Goal: Task Accomplishment & Management: Manage account settings

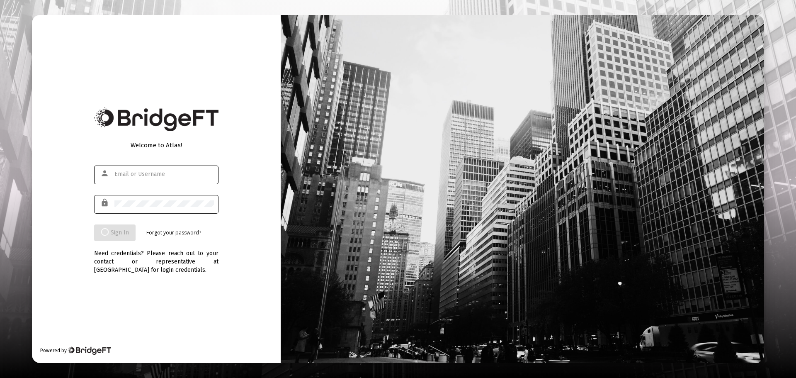
type input "jessica@cmawizards.com"
click at [240, 316] on div "Welcome to Atlas! person jessica@cmawizards.com lock Sign In Forgot your passwo…" at bounding box center [156, 188] width 249 height 347
type input "[PERSON_NAME][EMAIL_ADDRESS][DOMAIN_NAME]"
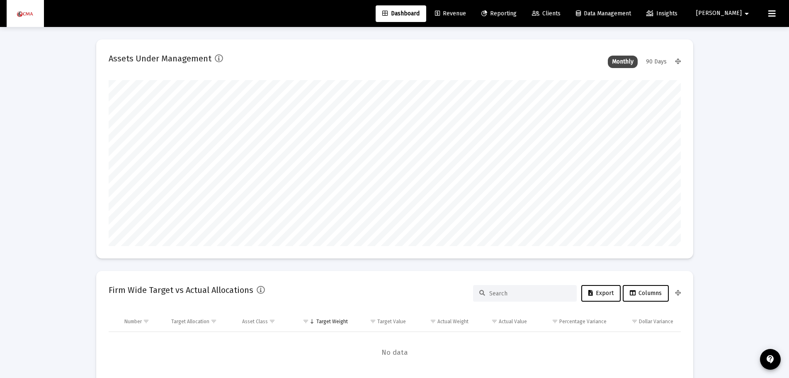
scroll to position [166, 308]
type input "[DATE]"
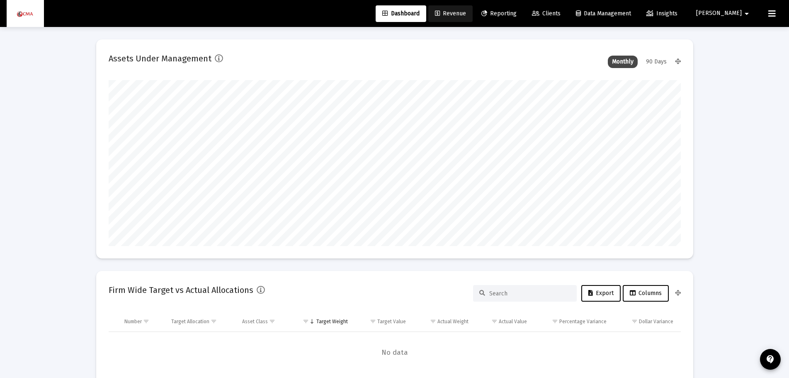
click at [466, 15] on span "Revenue" at bounding box center [450, 13] width 31 height 7
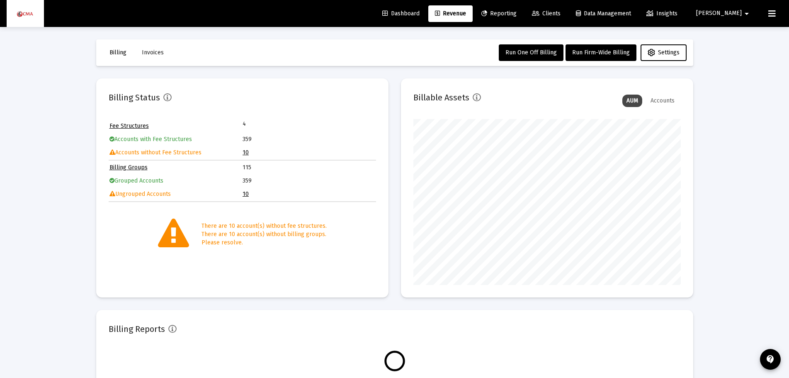
scroll to position [166, 267]
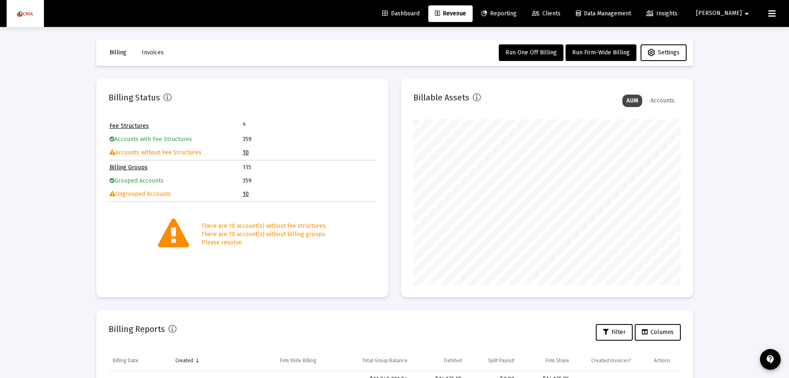
click at [239, 152] on td "Accounts without Fee Structures" at bounding box center [175, 152] width 133 height 12
click at [245, 152] on link "10" at bounding box center [245, 152] width 6 height 7
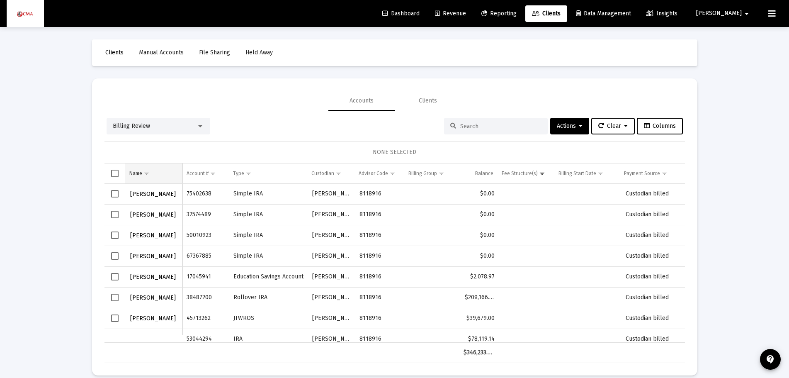
click at [146, 172] on span "Show filter options for column 'Name'" at bounding box center [146, 173] width 6 height 6
click at [31, 184] on div "Loading... Clients Manual Accounts File Sharing Held Away Accounts Clients Bill…" at bounding box center [394, 194] width 789 height 388
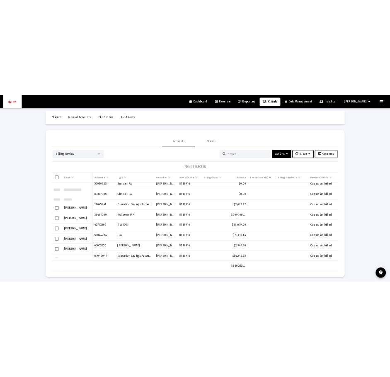
scroll to position [56, 0]
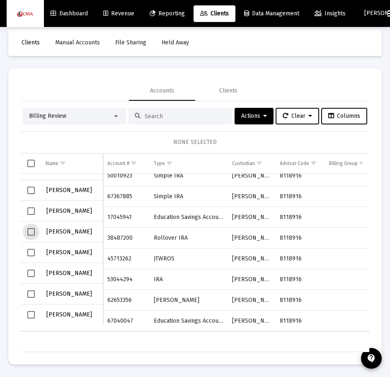
click at [30, 231] on span "Select row" at bounding box center [30, 231] width 7 height 7
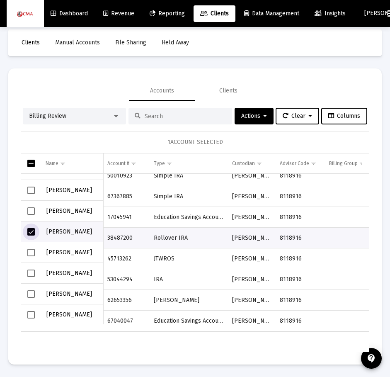
click at [31, 273] on span "Select row" at bounding box center [30, 272] width 7 height 7
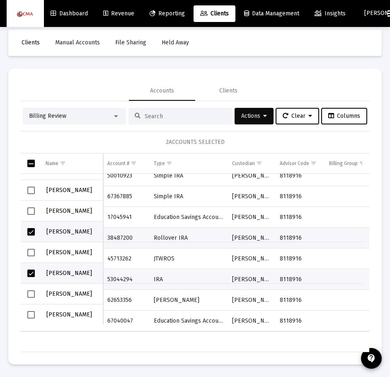
click at [258, 119] on span "Actions" at bounding box center [254, 115] width 26 height 7
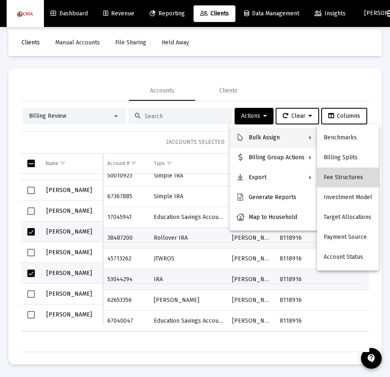
click at [358, 175] on button "Fee Structures" at bounding box center [348, 177] width 62 height 20
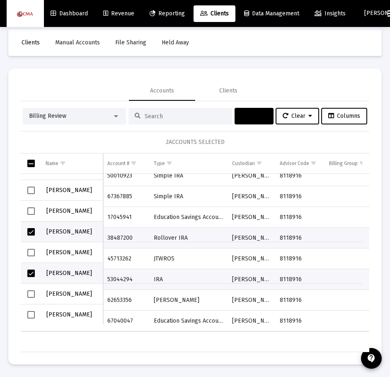
scroll to position [0, 0]
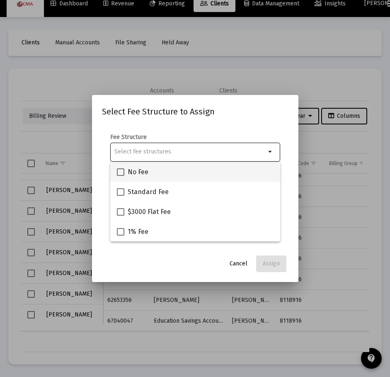
click at [126, 171] on label "No Fee" at bounding box center [133, 172] width 32 height 10
click at [121, 176] on input "No Fee" at bounding box center [120, 176] width 0 height 0
checkbox input "true"
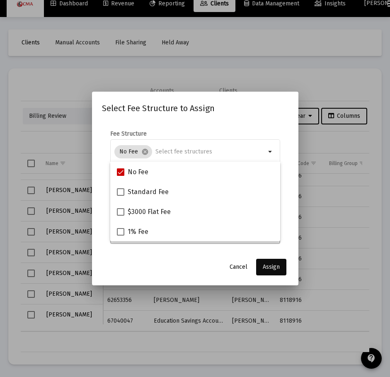
click at [277, 267] on span "Assign" at bounding box center [271, 266] width 17 height 7
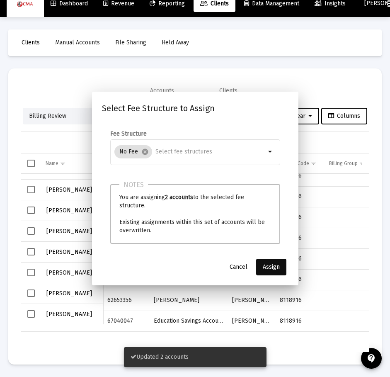
scroll to position [15, 0]
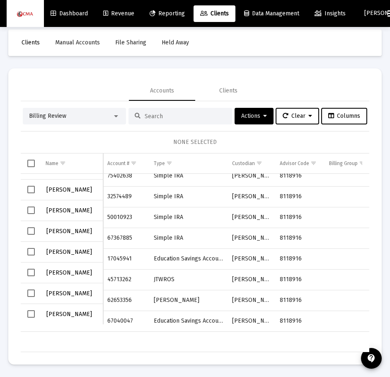
click at [29, 159] on td "Data grid" at bounding box center [31, 163] width 21 height 20
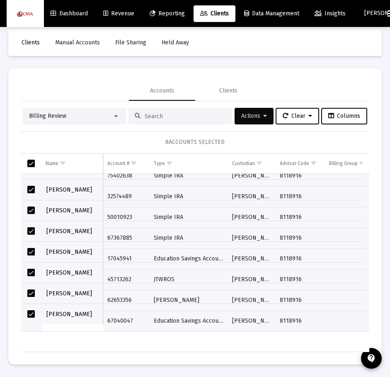
click at [262, 120] on button "Actions" at bounding box center [254, 116] width 39 height 17
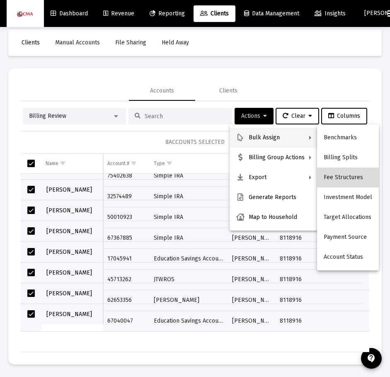
click at [359, 178] on button "Fee Structures" at bounding box center [348, 177] width 62 height 20
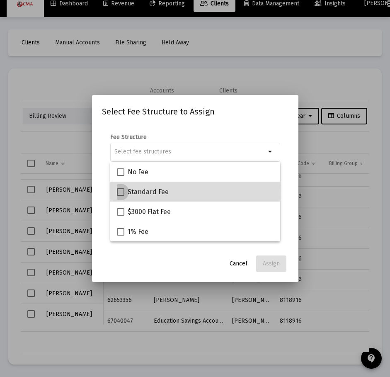
click at [133, 192] on span "Standard Fee" at bounding box center [148, 192] width 41 height 10
click at [121, 196] on input "Standard Fee" at bounding box center [120, 196] width 0 height 0
checkbox input "true"
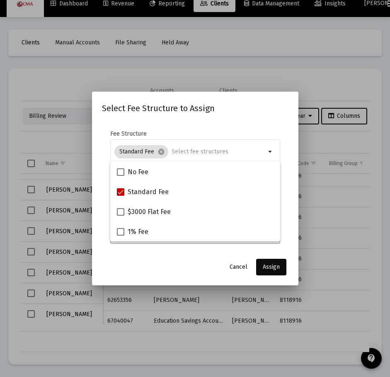
click at [274, 264] on span "Assign" at bounding box center [271, 266] width 17 height 7
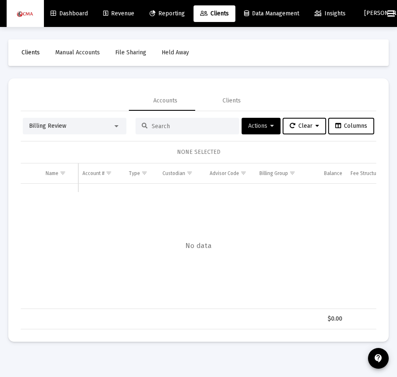
click at [85, 52] on span "Manual Accounts" at bounding box center [77, 52] width 45 height 7
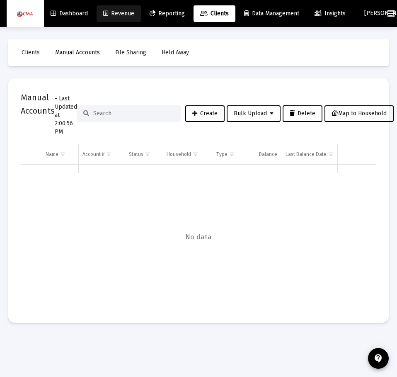
click at [118, 13] on span "Revenue" at bounding box center [118, 13] width 31 height 7
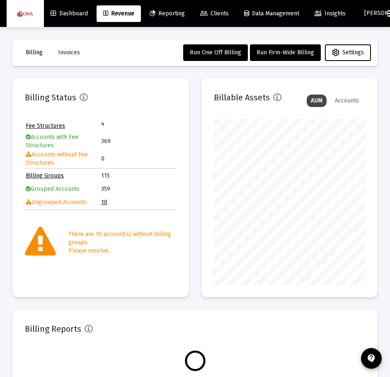
scroll to position [166, 151]
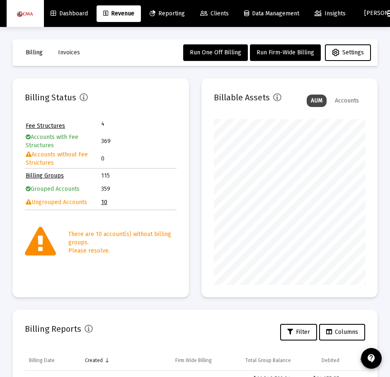
click at [105, 204] on link "10" at bounding box center [104, 202] width 6 height 7
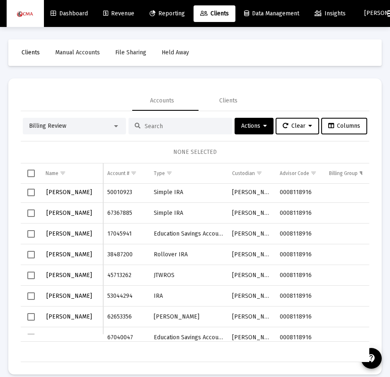
scroll to position [44, 0]
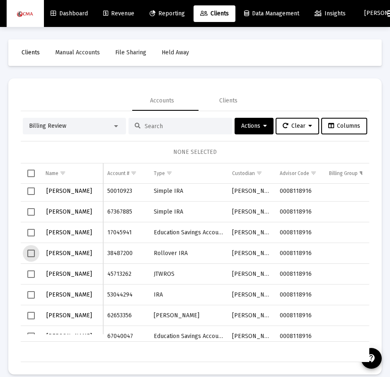
click at [33, 253] on span "Select row" at bounding box center [30, 253] width 7 height 7
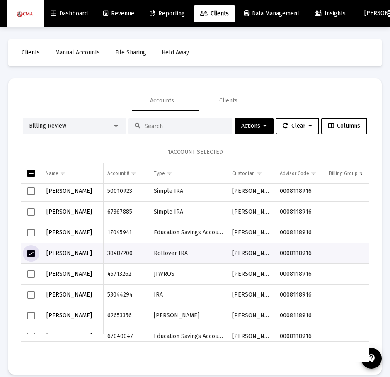
click at [30, 273] on span "Select row" at bounding box center [30, 273] width 7 height 7
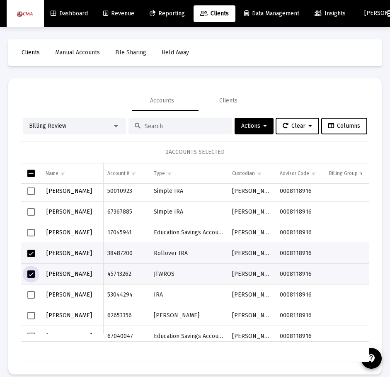
click at [30, 287] on td "Data grid" at bounding box center [31, 294] width 21 height 21
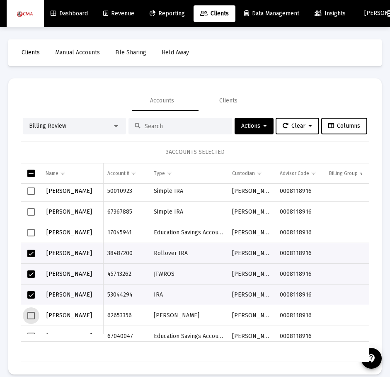
click at [30, 313] on span "Select row" at bounding box center [30, 315] width 7 height 7
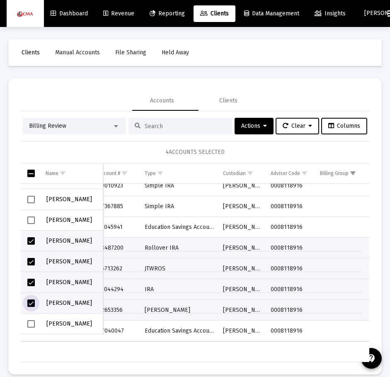
scroll to position [56, 0]
click at [30, 323] on span "Select row" at bounding box center [30, 323] width 7 height 7
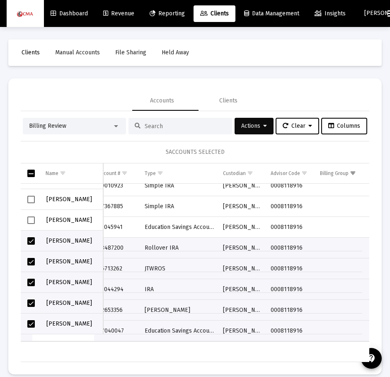
click at [265, 129] on button "Actions" at bounding box center [254, 126] width 39 height 17
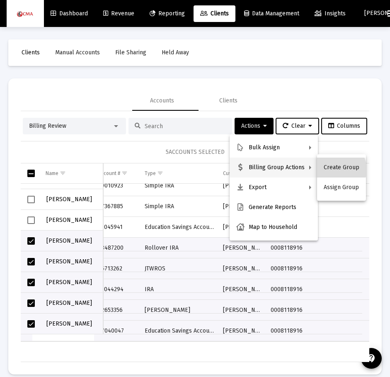
click at [337, 169] on button "Create Group" at bounding box center [341, 168] width 49 height 20
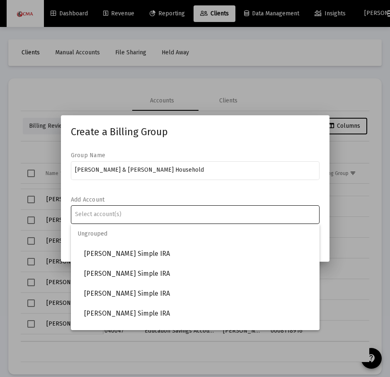
click at [110, 216] on input "Assignment Selection" at bounding box center [195, 214] width 240 height 7
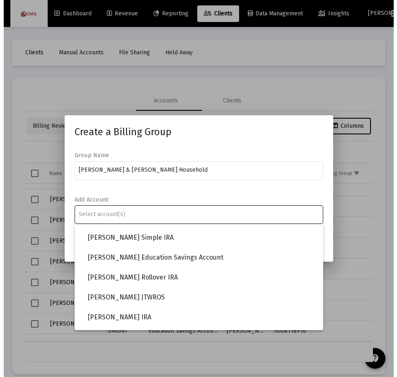
scroll to position [77, 0]
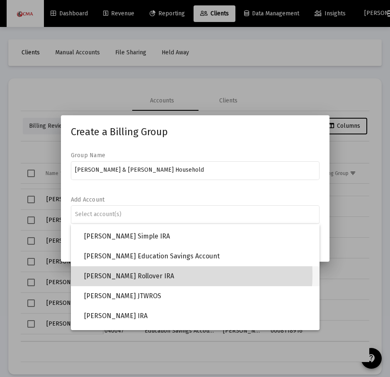
click at [148, 275] on span "[PERSON_NAME] Rollover IRA" at bounding box center [198, 276] width 229 height 20
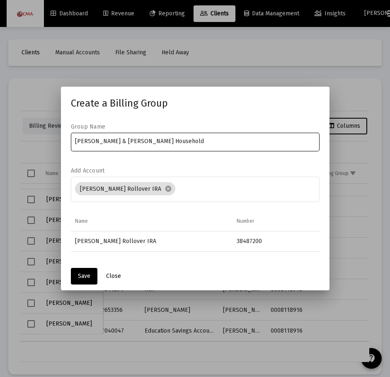
click at [135, 141] on input "[PERSON_NAME] & [PERSON_NAME] Household" at bounding box center [195, 141] width 240 height 7
type input "[PERSON_NAME] & [PERSON_NAME] Household"
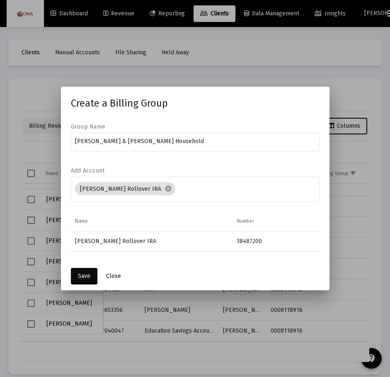
click at [88, 276] on span "Save" at bounding box center [84, 275] width 12 height 7
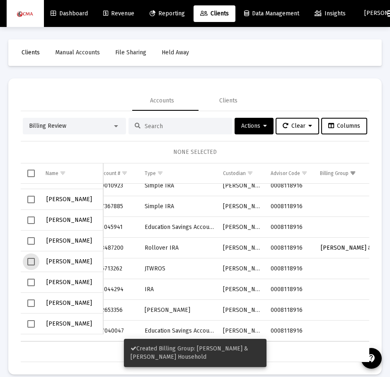
click at [29, 262] on span "Select row" at bounding box center [30, 261] width 7 height 7
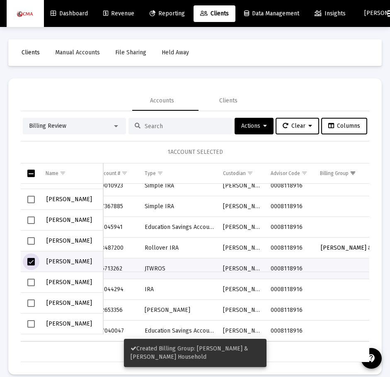
click at [32, 239] on span "Select row" at bounding box center [30, 240] width 7 height 7
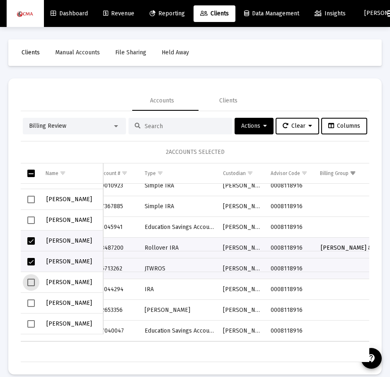
click at [29, 284] on span "Select row" at bounding box center [30, 282] width 7 height 7
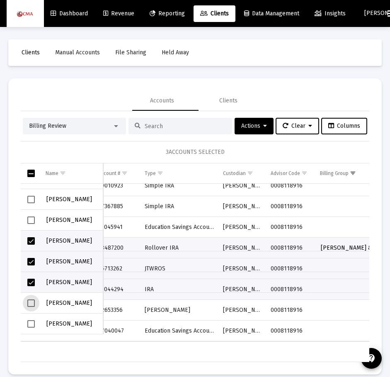
click at [29, 303] on span "Select row" at bounding box center [30, 302] width 7 height 7
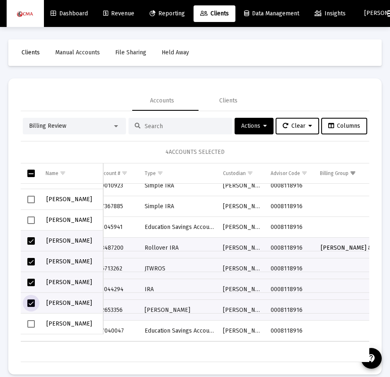
click at [28, 323] on span "Select row" at bounding box center [30, 323] width 7 height 7
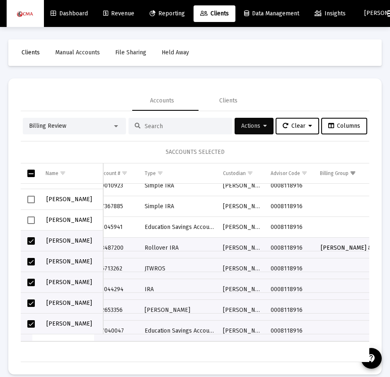
click at [263, 129] on icon at bounding box center [265, 126] width 4 height 6
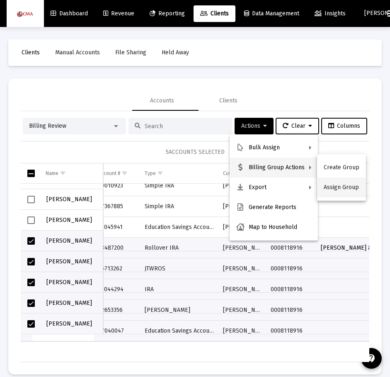
click at [342, 193] on button "Assign Group" at bounding box center [341, 187] width 49 height 20
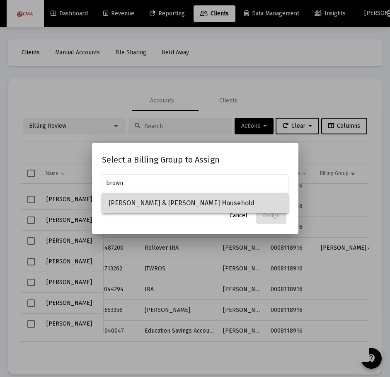
click at [181, 202] on span "[PERSON_NAME] & [PERSON_NAME] Household" at bounding box center [195, 203] width 173 height 20
type input "[PERSON_NAME] & [PERSON_NAME] Household"
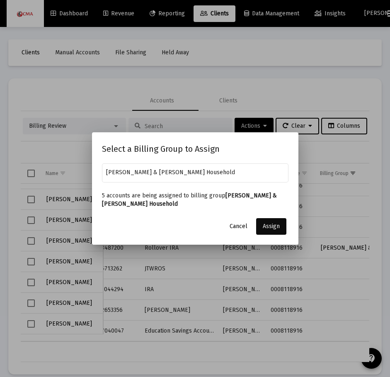
click at [265, 226] on span "Assign" at bounding box center [271, 226] width 17 height 7
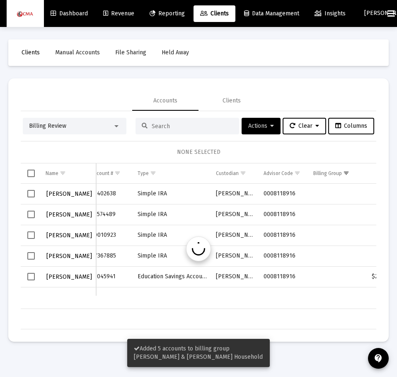
scroll to position [0, 9]
click at [32, 277] on span "Select row" at bounding box center [30, 276] width 7 height 7
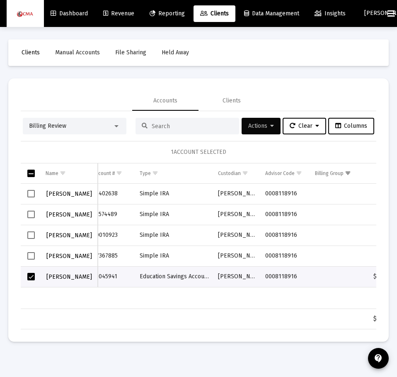
click at [270, 129] on icon at bounding box center [272, 126] width 4 height 6
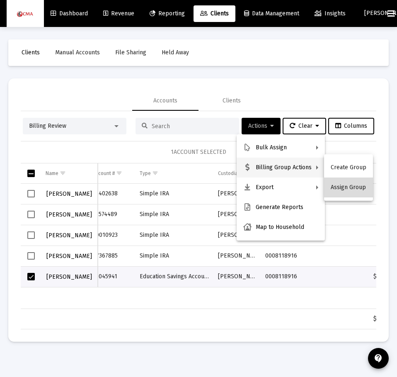
click at [355, 187] on button "Assign Group" at bounding box center [348, 187] width 49 height 20
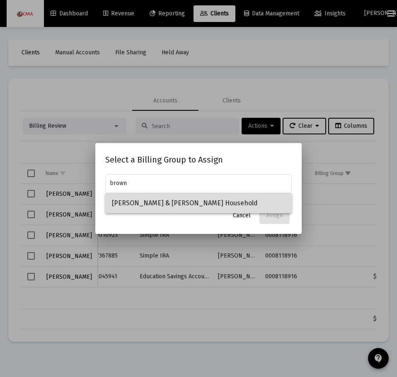
click at [198, 205] on span "[PERSON_NAME] & [PERSON_NAME] Household" at bounding box center [198, 203] width 173 height 20
type input "[PERSON_NAME] & [PERSON_NAME] Household"
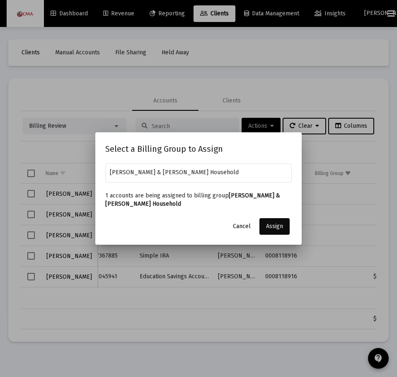
click at [281, 230] on span "Assign" at bounding box center [274, 226] width 17 height 7
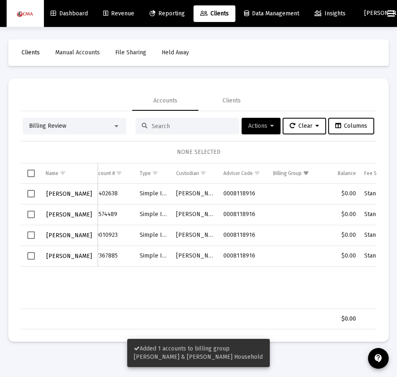
click at [28, 256] on span "Select row" at bounding box center [30, 255] width 7 height 7
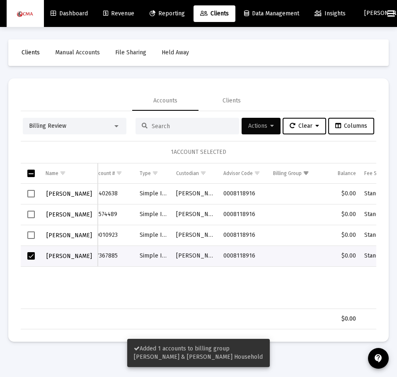
click at [267, 128] on span "Actions" at bounding box center [261, 125] width 26 height 7
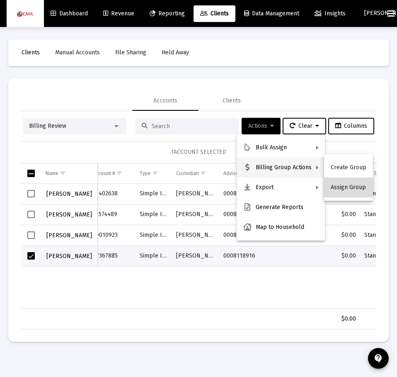
click at [343, 185] on button "Assign Group" at bounding box center [348, 187] width 49 height 20
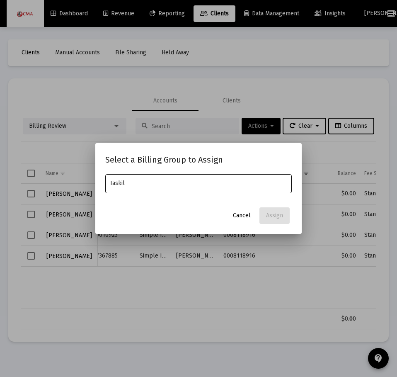
type input "Taskil"
click at [237, 213] on span "Cancel" at bounding box center [242, 215] width 18 height 7
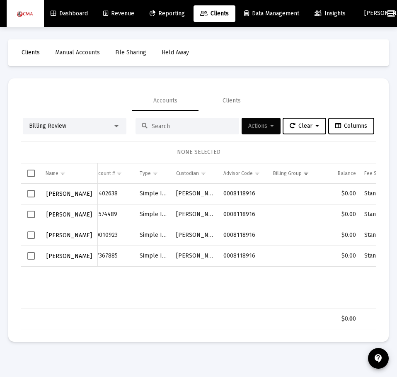
click at [261, 127] on span "Actions" at bounding box center [261, 125] width 26 height 7
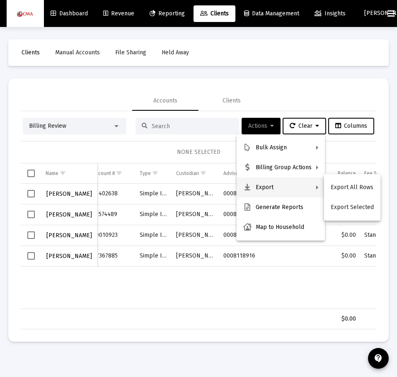
click at [32, 255] on div at bounding box center [198, 188] width 397 height 377
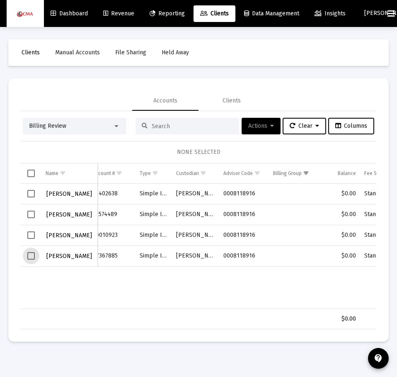
click at [32, 255] on span "Select row" at bounding box center [30, 255] width 7 height 7
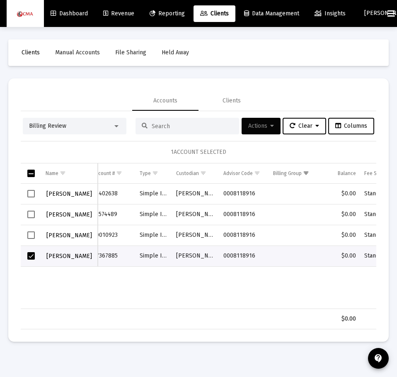
click at [257, 121] on button "Actions" at bounding box center [261, 126] width 39 height 17
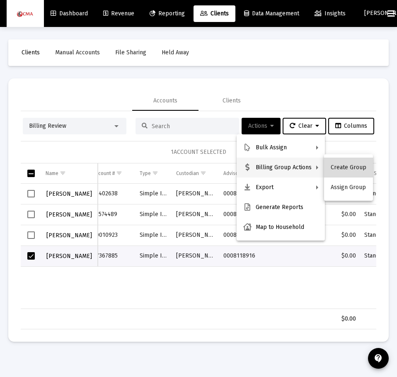
click at [354, 167] on button "Create Group" at bounding box center [348, 168] width 49 height 20
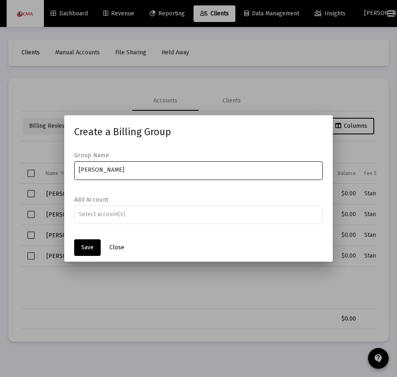
type input "[PERSON_NAME]"
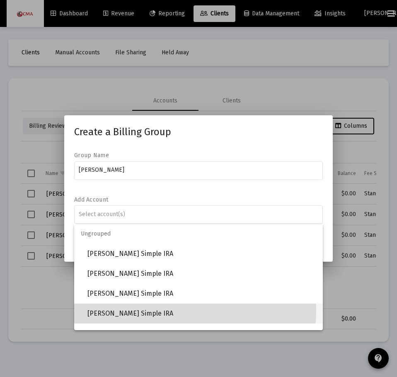
click at [158, 310] on span "[PERSON_NAME] Simple IRA" at bounding box center [201, 313] width 229 height 20
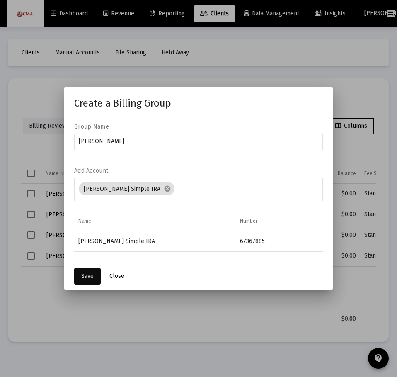
click at [87, 276] on span "Save" at bounding box center [87, 275] width 12 height 7
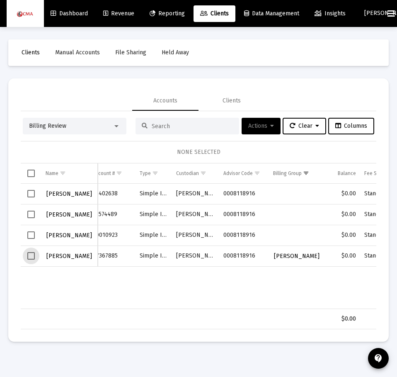
click at [32, 257] on span "Select row" at bounding box center [30, 255] width 7 height 7
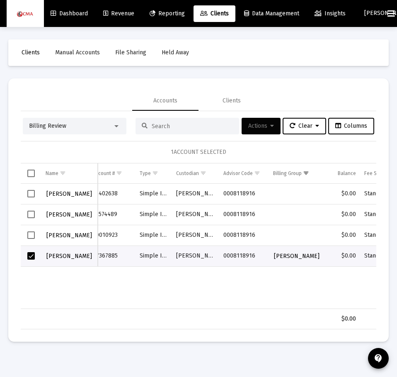
click at [264, 130] on button "Actions" at bounding box center [261, 126] width 39 height 17
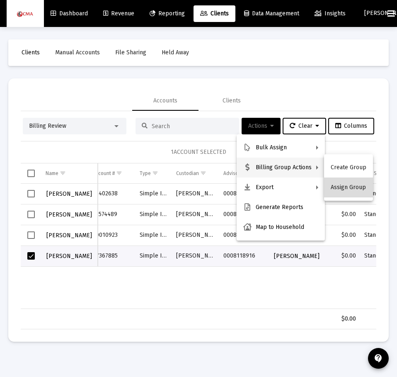
click at [349, 189] on button "Assign Group" at bounding box center [348, 187] width 49 height 20
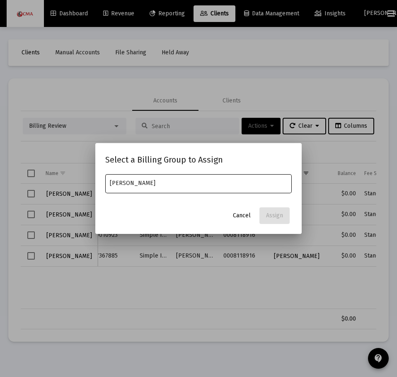
type input "[PERSON_NAME]"
click at [55, 257] on div at bounding box center [198, 188] width 397 height 377
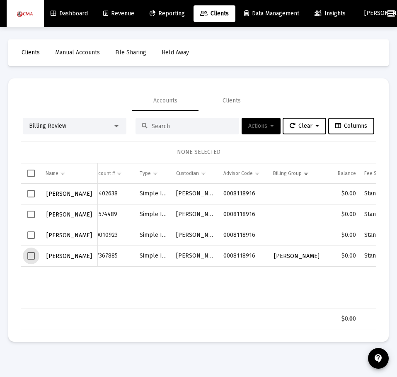
click at [32, 257] on span "Select row" at bounding box center [30, 255] width 7 height 7
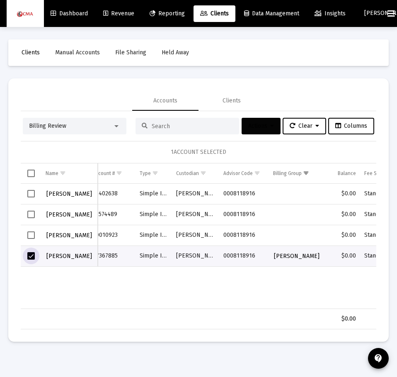
click at [259, 128] on span "Actions" at bounding box center [261, 125] width 26 height 7
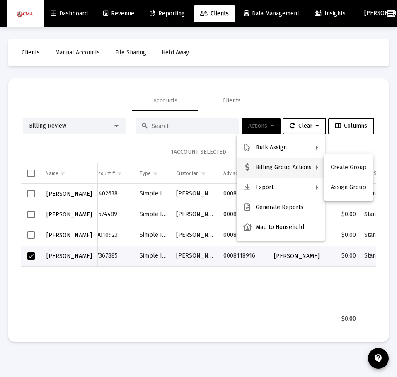
click at [31, 261] on div at bounding box center [198, 188] width 397 height 377
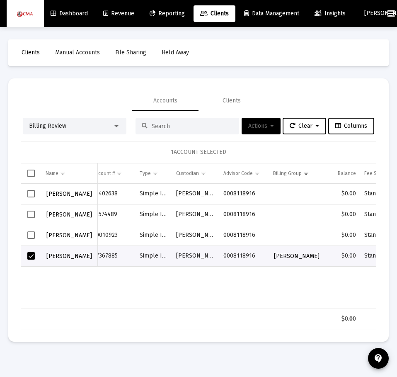
click at [29, 254] on span "Select row" at bounding box center [30, 255] width 7 height 7
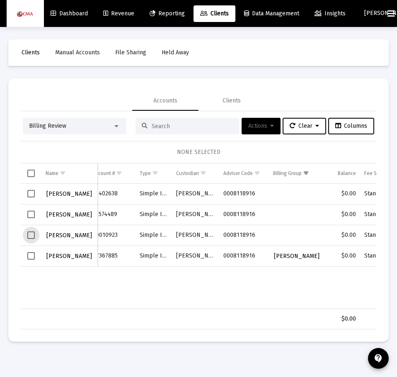
click at [30, 235] on span "Select row" at bounding box center [30, 234] width 7 height 7
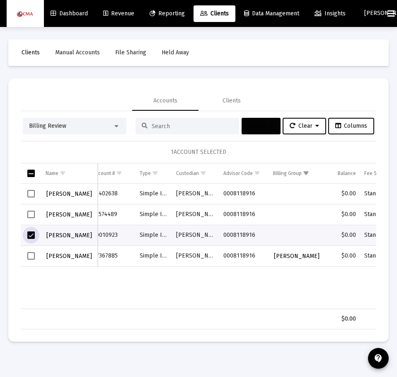
click at [264, 127] on span "Actions" at bounding box center [261, 125] width 26 height 7
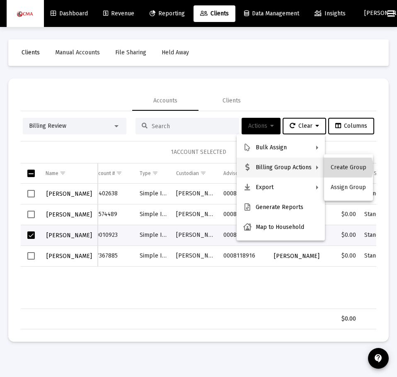
click at [347, 167] on button "Create Group" at bounding box center [348, 168] width 49 height 20
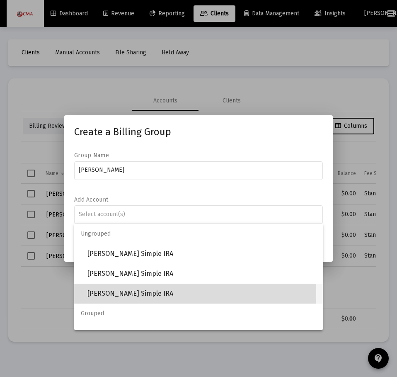
click at [149, 293] on span "[PERSON_NAME] Simple IRA" at bounding box center [201, 294] width 229 height 20
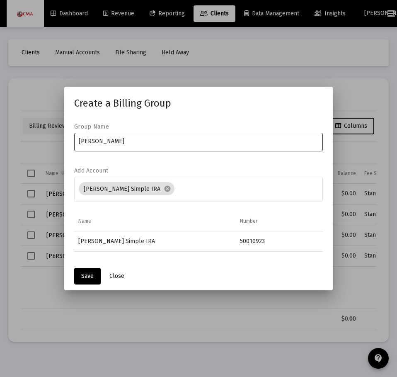
click at [126, 145] on div "[PERSON_NAME]" at bounding box center [199, 141] width 240 height 20
type input "[PERSON_NAME]"
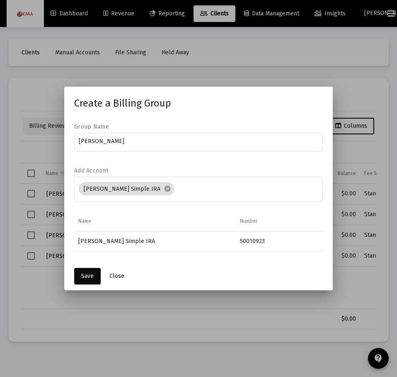
click at [87, 279] on span "Save" at bounding box center [87, 275] width 12 height 7
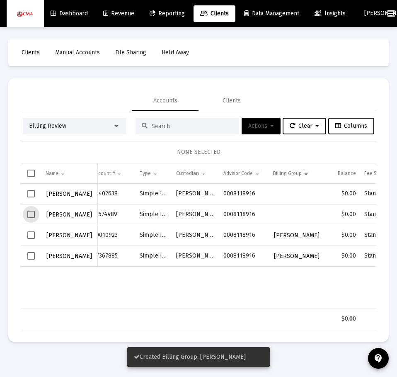
click at [34, 217] on span "Select row" at bounding box center [30, 214] width 7 height 7
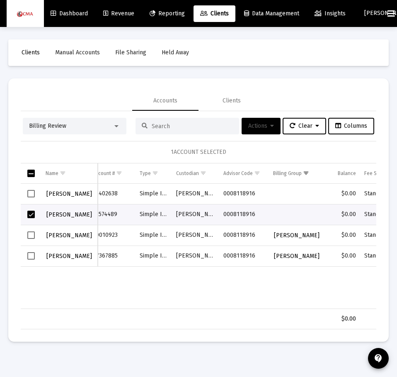
click at [257, 134] on button "Actions" at bounding box center [261, 126] width 39 height 17
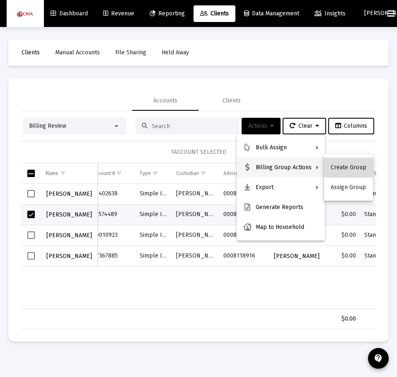
click at [360, 175] on button "Create Group" at bounding box center [348, 168] width 49 height 20
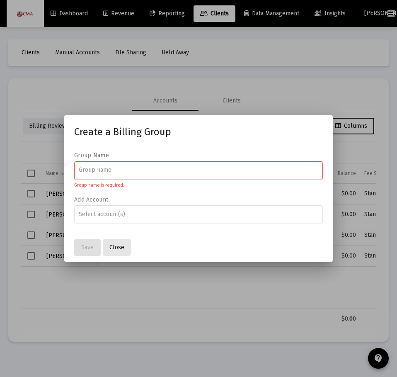
click at [115, 244] on span "Close" at bounding box center [116, 247] width 15 height 7
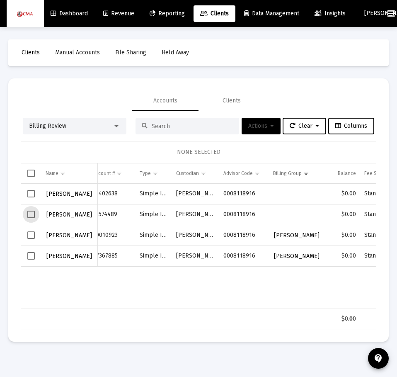
click at [34, 215] on span "Select row" at bounding box center [30, 214] width 7 height 7
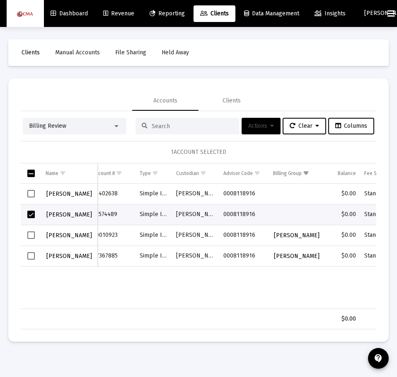
click at [262, 127] on span "Actions" at bounding box center [261, 125] width 26 height 7
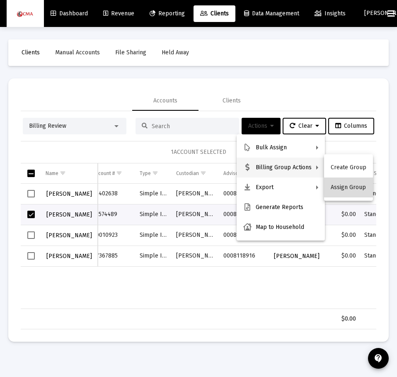
click at [351, 187] on button "Assign Group" at bounding box center [348, 187] width 49 height 20
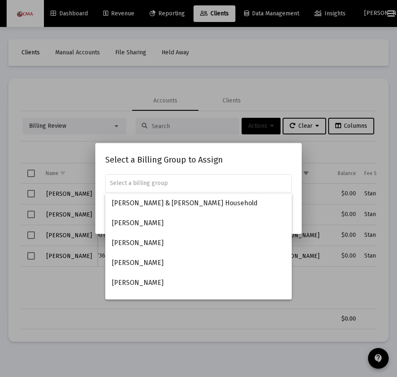
click at [259, 129] on div at bounding box center [198, 188] width 397 height 377
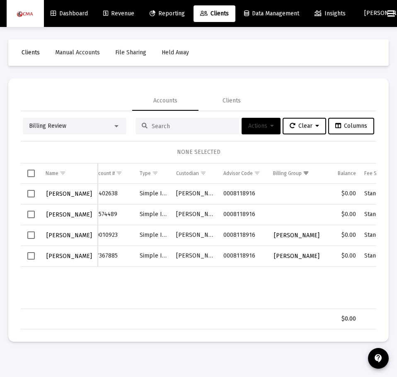
click at [259, 129] on button "Actions" at bounding box center [261, 126] width 39 height 17
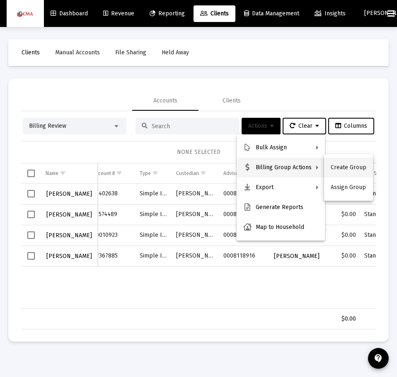
click at [359, 167] on button "Create Group" at bounding box center [348, 168] width 49 height 20
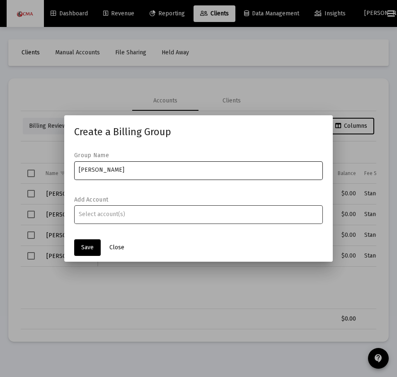
type input "[PERSON_NAME]"
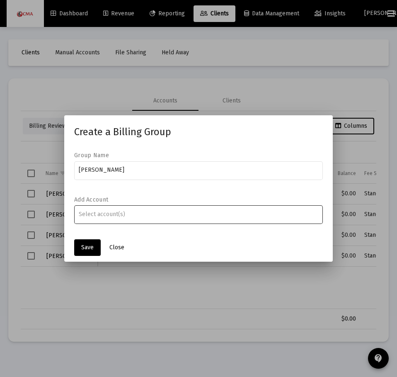
click at [145, 224] on div at bounding box center [199, 214] width 240 height 20
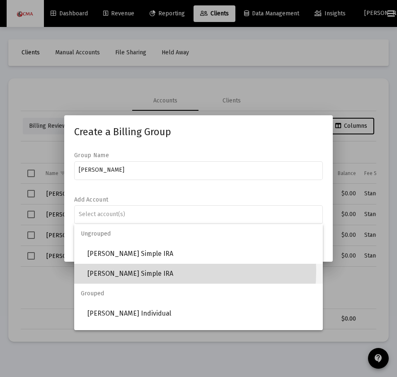
click at [124, 271] on span "[PERSON_NAME] Simple IRA" at bounding box center [201, 274] width 229 height 20
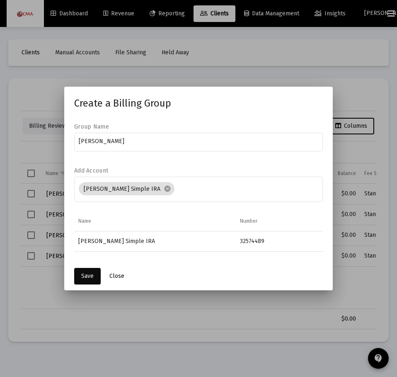
click at [83, 280] on button "Save" at bounding box center [87, 276] width 27 height 17
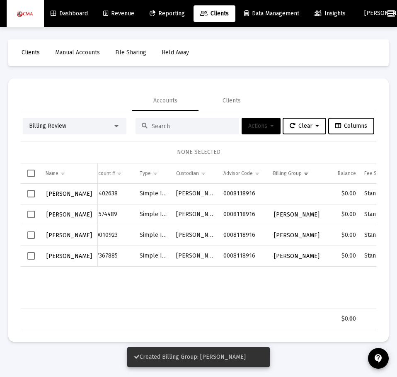
click at [270, 125] on icon at bounding box center [272, 126] width 4 height 6
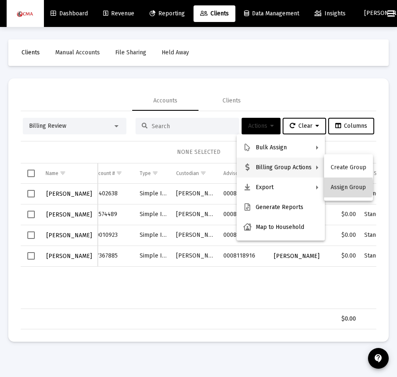
click at [339, 186] on button "Assign Group" at bounding box center [348, 187] width 49 height 20
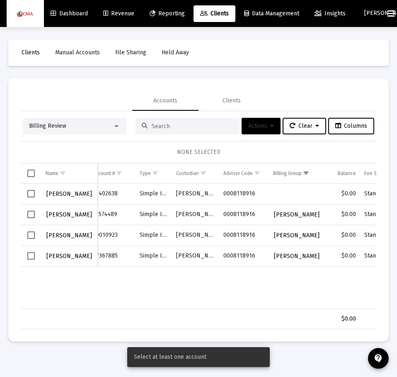
click at [259, 131] on button "Actions" at bounding box center [261, 126] width 39 height 17
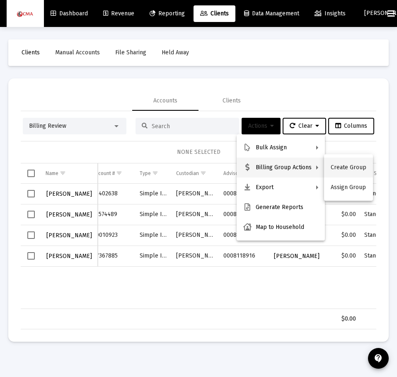
click at [342, 166] on button "Create Group" at bounding box center [348, 168] width 49 height 20
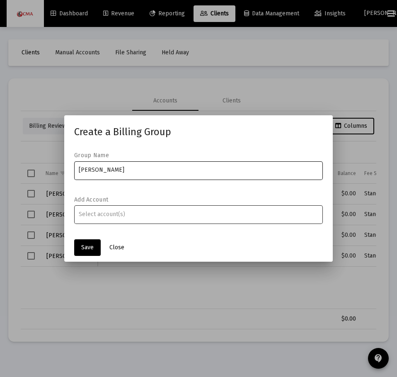
type input "[PERSON_NAME]"
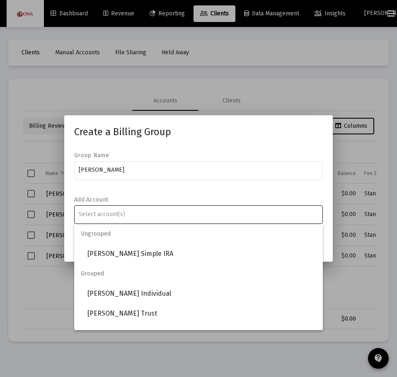
click at [123, 213] on input "Assignment Selection" at bounding box center [199, 214] width 240 height 7
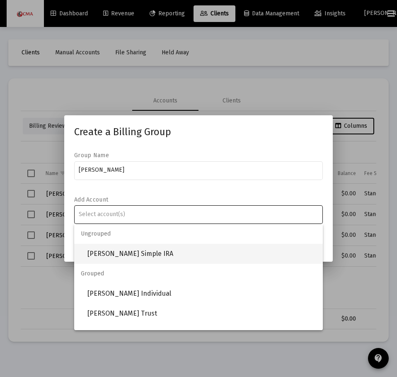
click at [132, 247] on span "[PERSON_NAME] Simple IRA" at bounding box center [201, 254] width 229 height 20
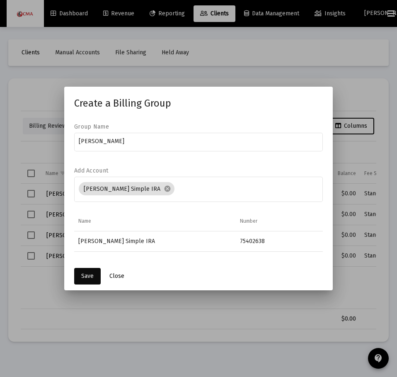
click at [85, 272] on button "Save" at bounding box center [87, 276] width 27 height 17
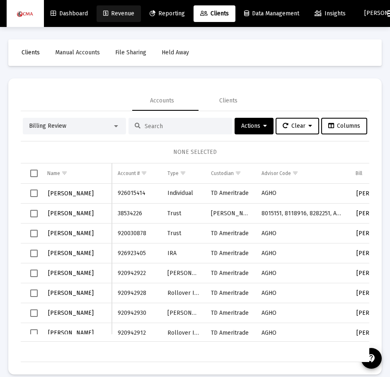
click at [122, 13] on span "Revenue" at bounding box center [118, 13] width 31 height 7
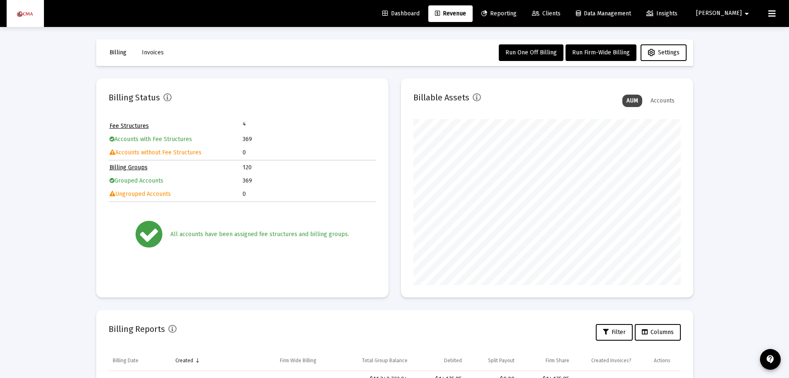
click at [397, 15] on span "Jessica" at bounding box center [719, 13] width 46 height 7
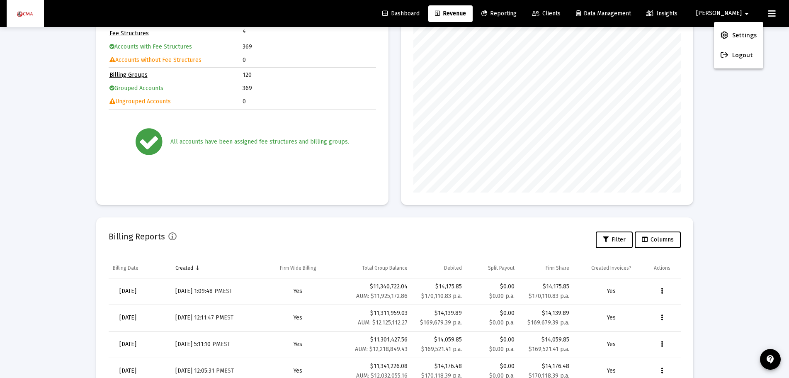
scroll to position [93, 0]
click at [397, 14] on div at bounding box center [394, 189] width 789 height 378
click at [397, 14] on icon at bounding box center [771, 14] width 7 height 10
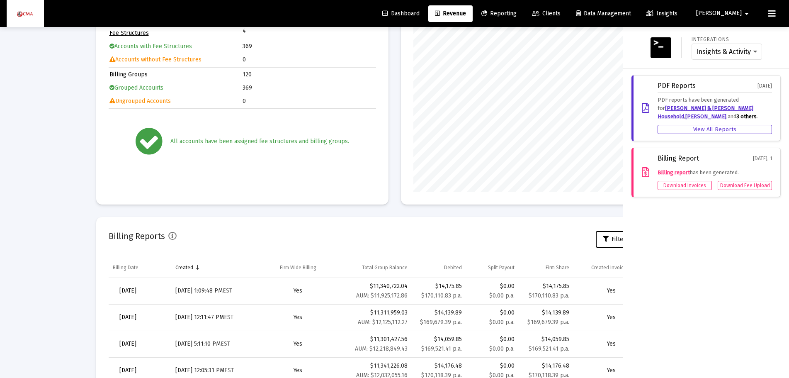
click at [397, 206] on div at bounding box center [394, 189] width 789 height 378
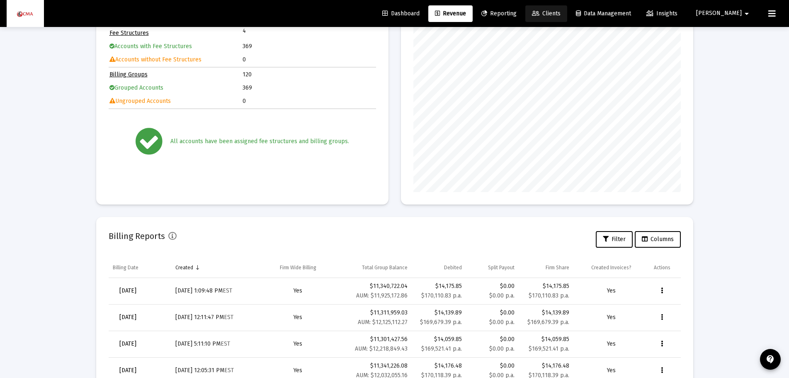
click at [397, 12] on span "Clients" at bounding box center [546, 13] width 29 height 7
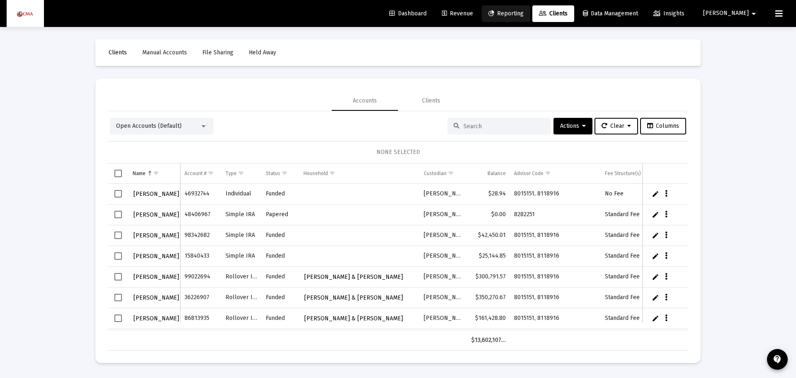
click at [397, 9] on link "Reporting" at bounding box center [506, 13] width 48 height 17
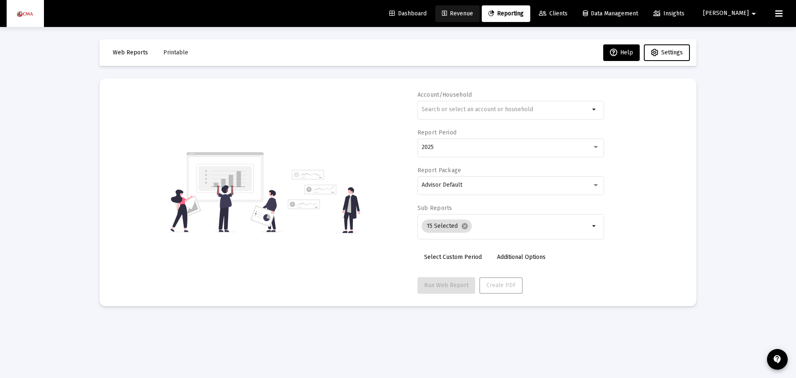
click at [397, 13] on span "Revenue" at bounding box center [457, 13] width 31 height 7
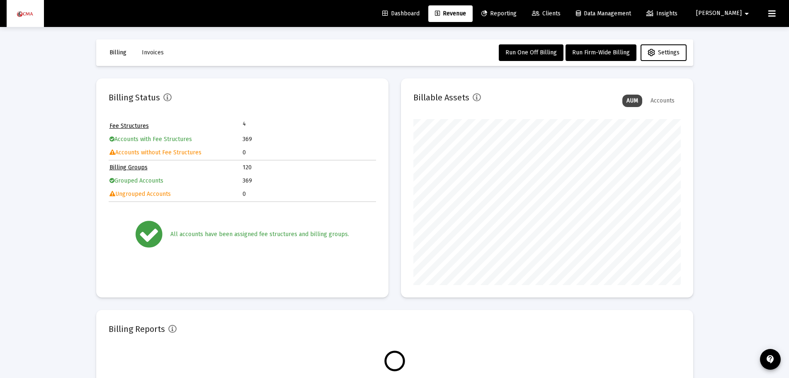
scroll to position [166, 267]
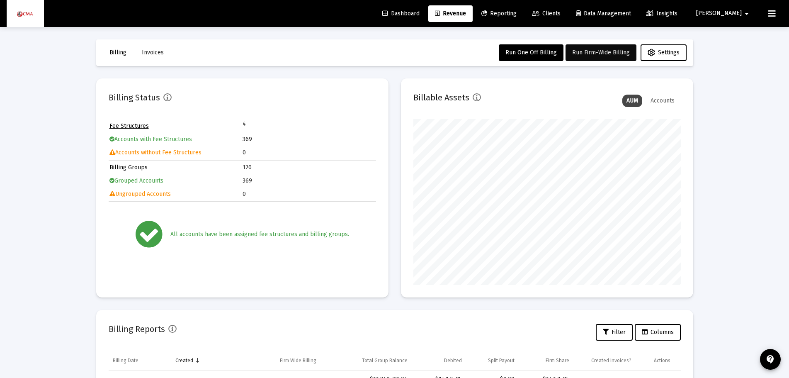
click at [397, 47] on button "Run Firm-Wide Billing" at bounding box center [600, 52] width 71 height 17
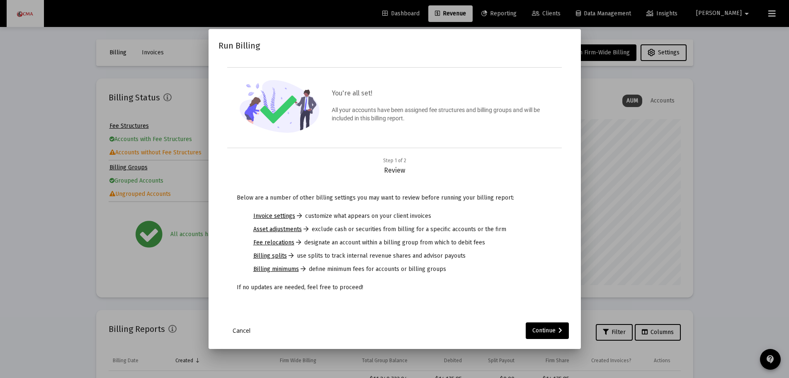
click at [397, 340] on mat-dialog-container "Run Billing You're all set! All your accounts have been assigned fee structures…" at bounding box center [395, 189] width 372 height 320
click at [397, 332] on div "Continue" at bounding box center [547, 330] width 30 height 17
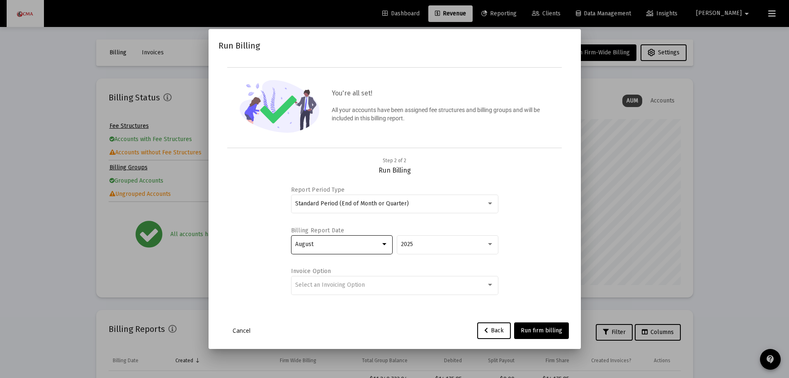
click at [360, 243] on div "August" at bounding box center [337, 244] width 85 height 7
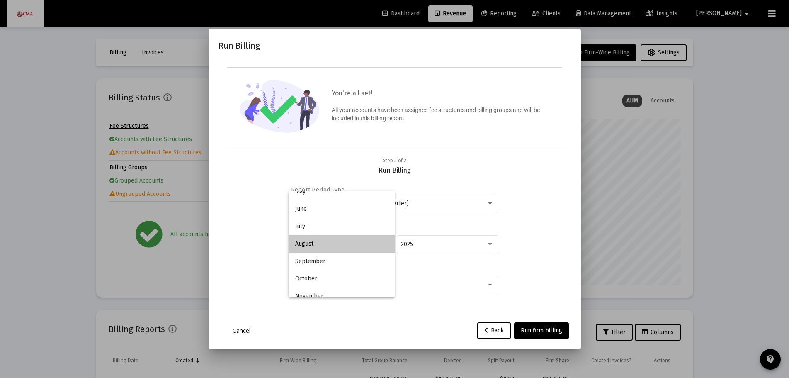
click at [360, 243] on span "August" at bounding box center [341, 243] width 93 height 17
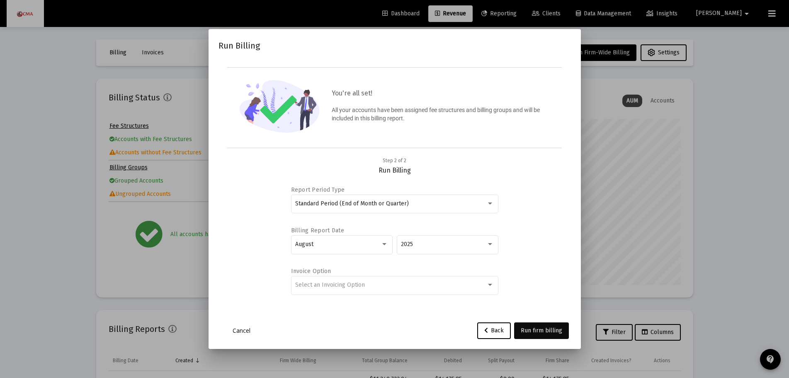
click at [397, 329] on span "Run firm billing" at bounding box center [541, 330] width 41 height 7
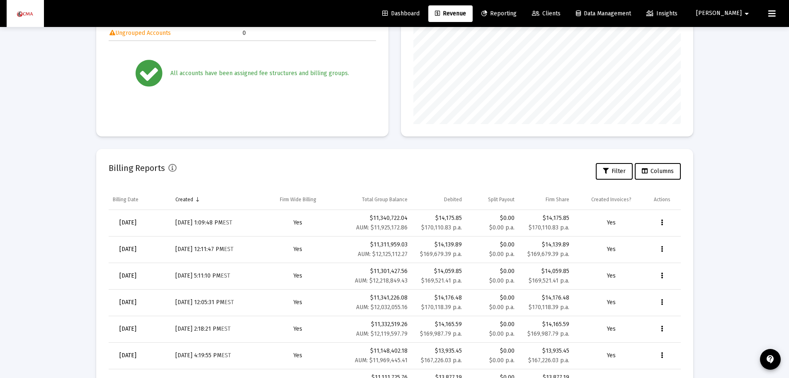
scroll to position [169, 0]
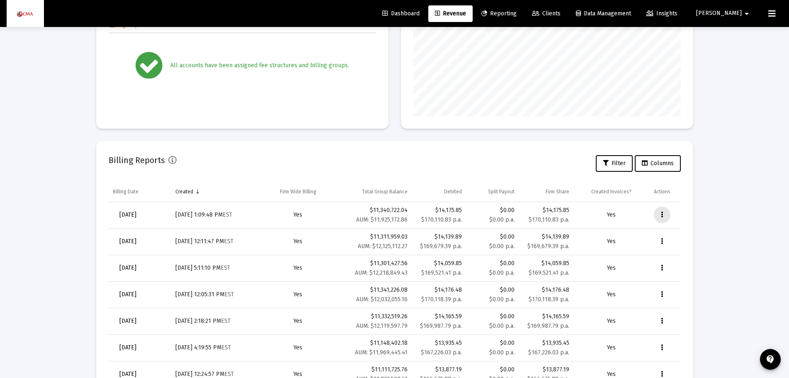
click at [397, 216] on button "Data grid" at bounding box center [662, 214] width 17 height 17
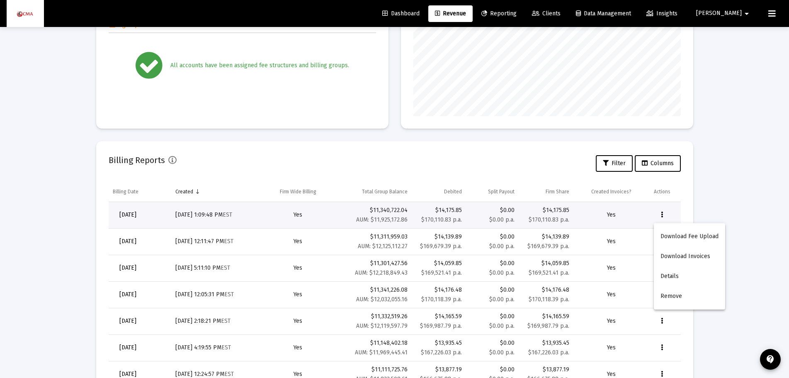
click at [199, 176] on div at bounding box center [394, 189] width 789 height 378
click at [192, 192] on div "Created" at bounding box center [184, 191] width 18 height 7
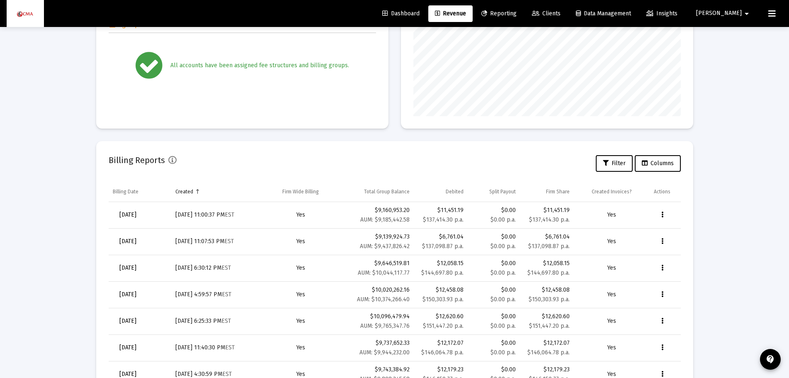
click at [192, 192] on div "Created" at bounding box center [184, 191] width 18 height 7
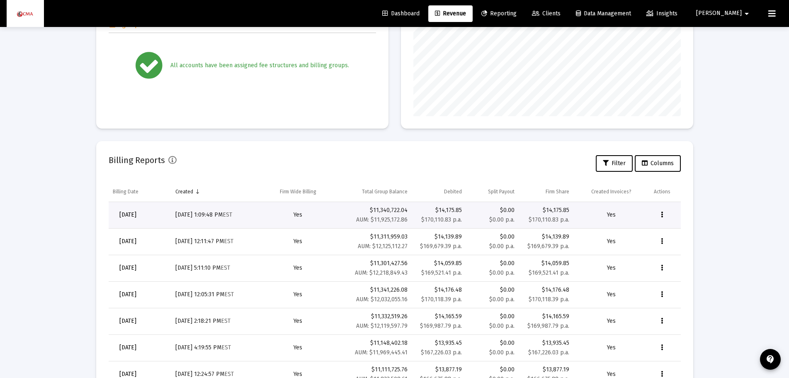
scroll to position [0, 0]
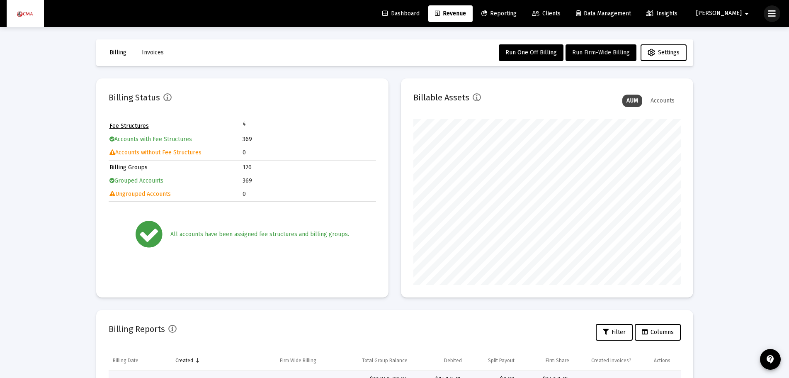
click at [397, 17] on icon at bounding box center [771, 14] width 7 height 10
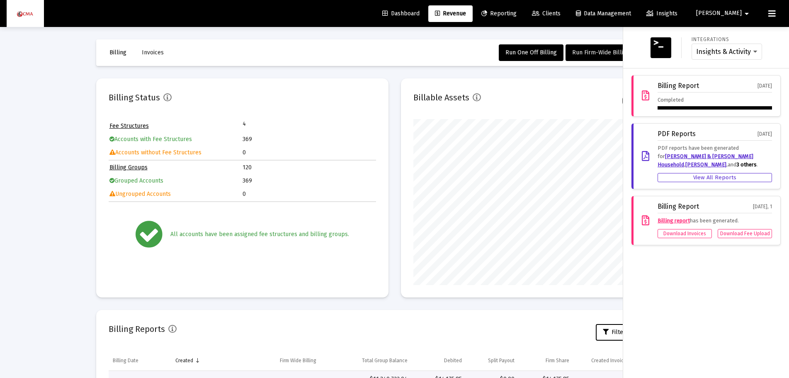
click at [397, 97] on div "Completed" at bounding box center [714, 103] width 114 height 14
click at [397, 85] on div "Billing Report" at bounding box center [677, 85] width 41 height 7
click at [397, 110] on div "Billing Report Sep 5, 2025 Completed" at bounding box center [705, 95] width 149 height 41
click at [397, 234] on div "Download Fee Upload" at bounding box center [745, 233] width 54 height 9
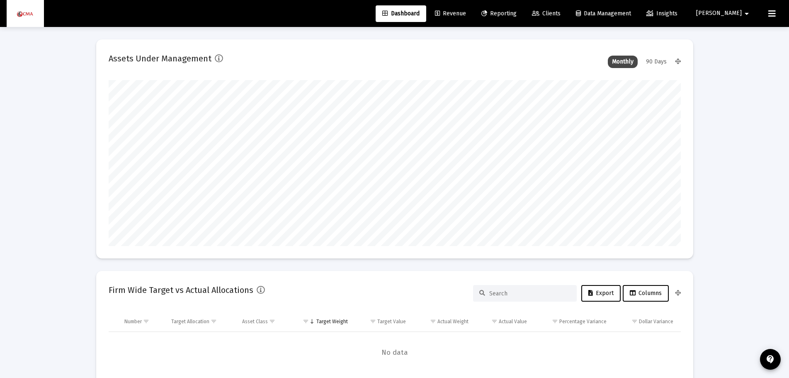
type input "[DATE]"
click at [466, 12] on span "Revenue" at bounding box center [450, 13] width 31 height 7
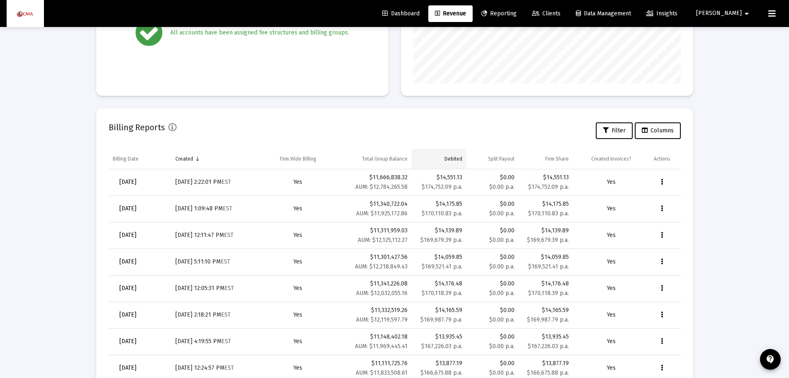
scroll to position [306, 0]
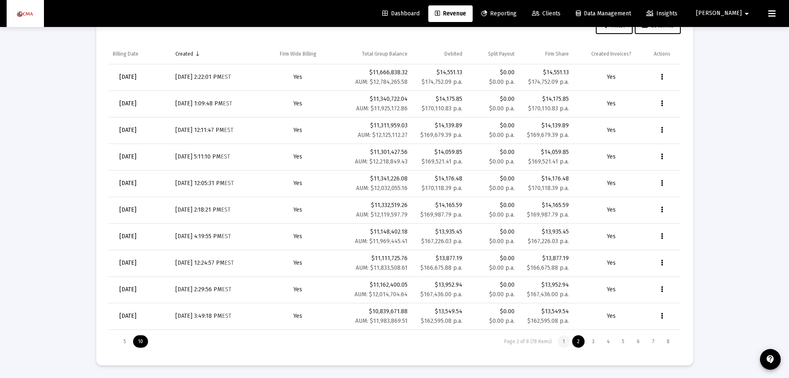
click at [565, 340] on div "1" at bounding box center [564, 341] width 12 height 12
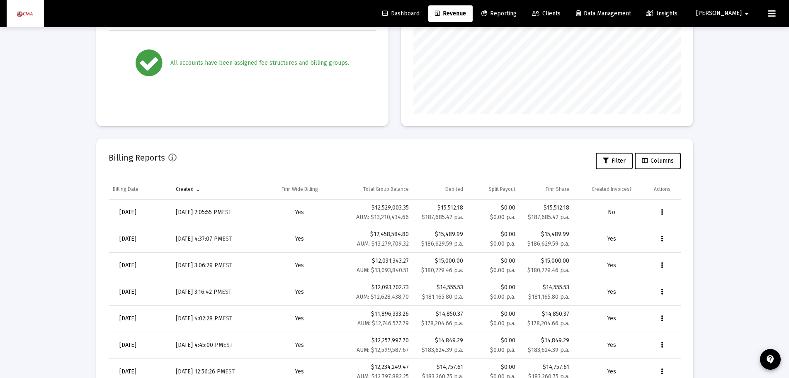
scroll to position [176, 0]
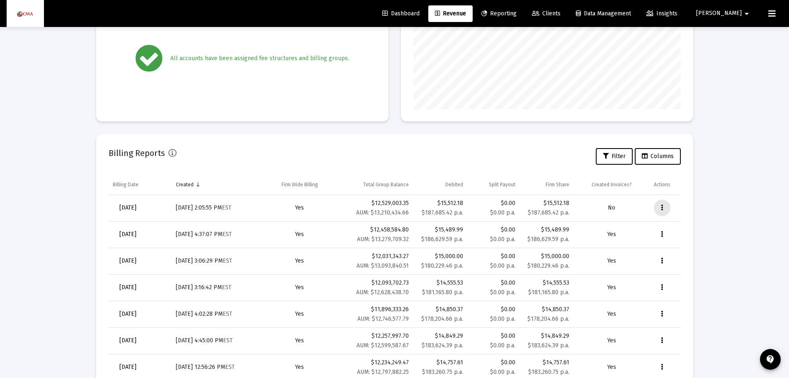
click at [660, 205] on button "Data grid" at bounding box center [662, 207] width 17 height 17
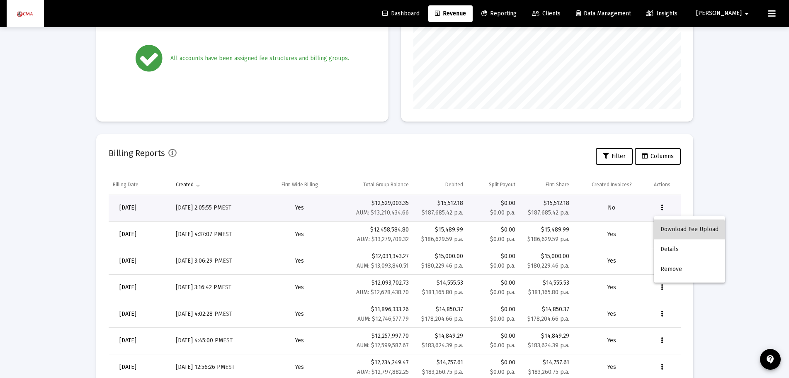
click at [678, 232] on button "Download Fee Upload" at bounding box center [689, 229] width 71 height 20
